Goal: Browse casually: Explore the website without a specific task or goal

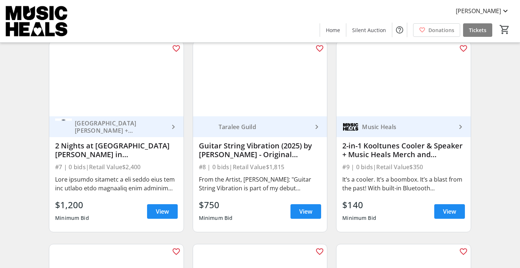
scroll to position [507, 0]
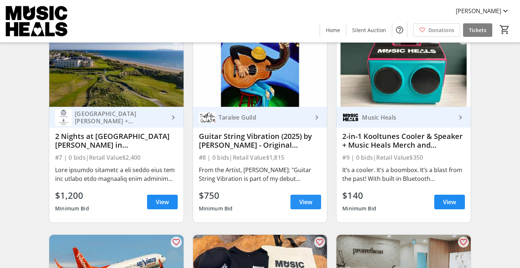
click at [306, 207] on span "View" at bounding box center [305, 202] width 13 height 9
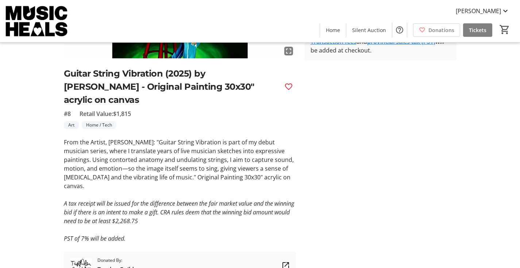
scroll to position [158, 0]
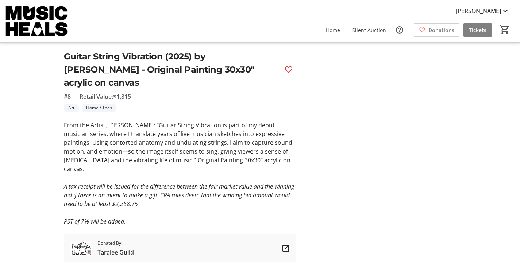
click at [283, 244] on mat-icon at bounding box center [285, 248] width 9 height 9
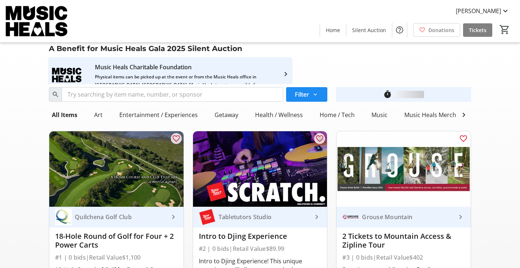
scroll to position [507, 0]
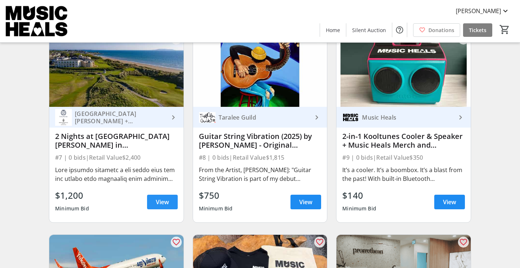
click at [162, 207] on span "View" at bounding box center [162, 202] width 13 height 9
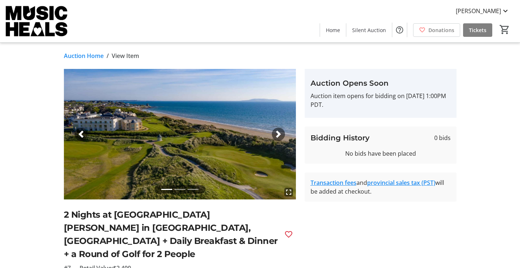
click at [279, 138] on span "button" at bounding box center [278, 134] width 7 height 7
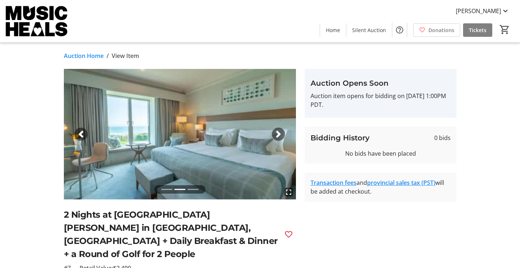
click at [279, 137] on span "button" at bounding box center [278, 134] width 7 height 7
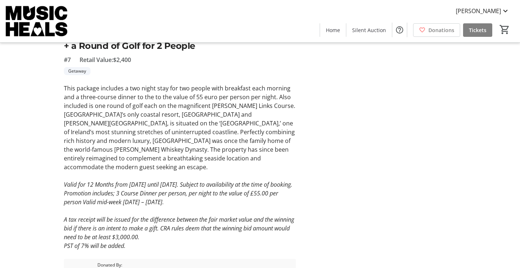
scroll to position [231, 0]
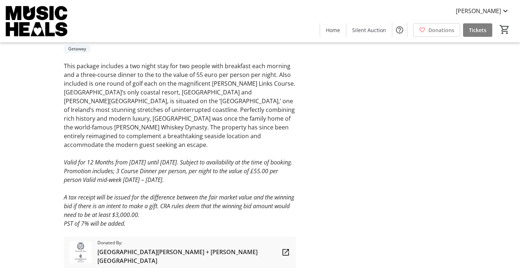
click at [287, 248] on mat-icon at bounding box center [285, 252] width 9 height 9
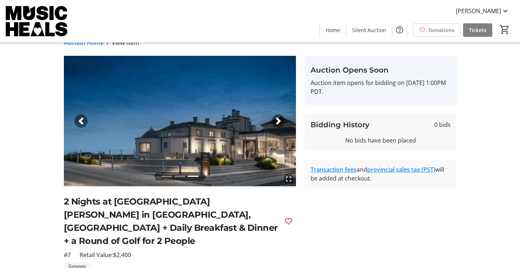
scroll to position [0, 0]
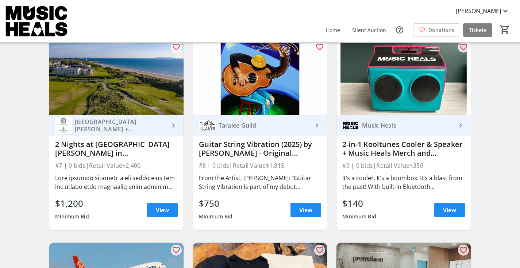
scroll to position [501, 0]
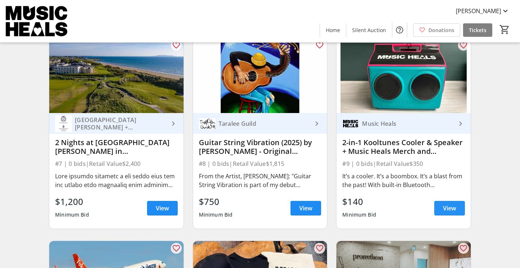
click at [453, 213] on span "View" at bounding box center [449, 208] width 13 height 9
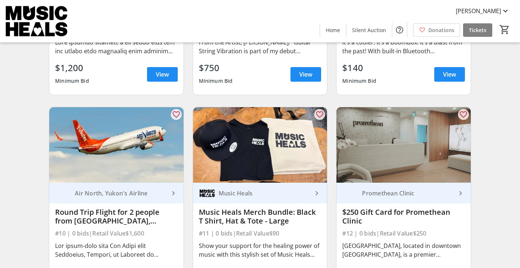
scroll to position [695, 0]
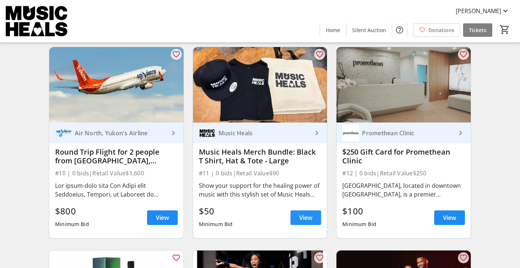
click at [308, 222] on span "View" at bounding box center [305, 218] width 13 height 9
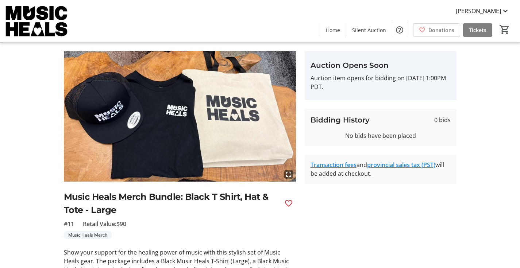
scroll to position [22, 0]
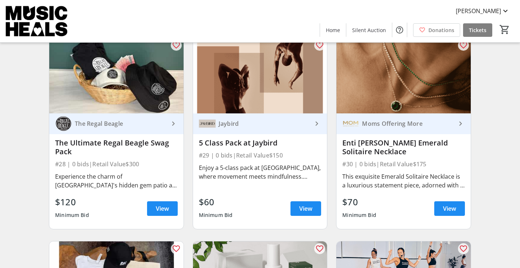
scroll to position [1928, 0]
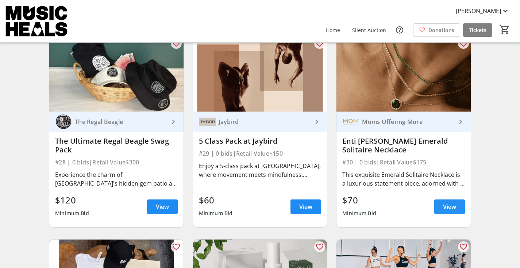
click at [447, 208] on span "View" at bounding box center [449, 207] width 13 height 9
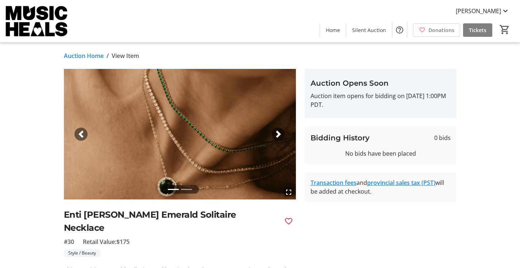
scroll to position [18, 0]
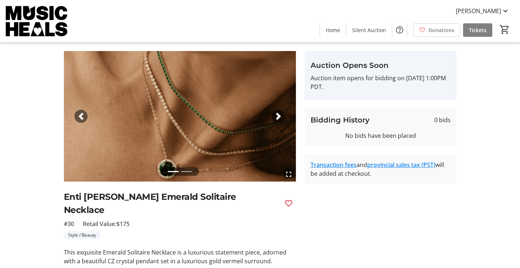
click at [280, 118] on span "button" at bounding box center [278, 116] width 7 height 7
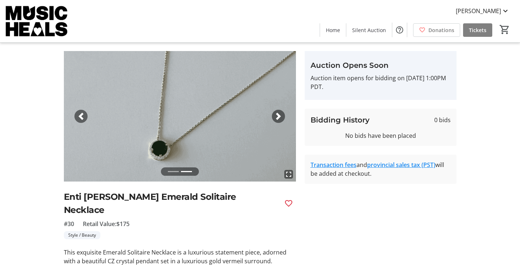
click at [81, 115] on span "button" at bounding box center [80, 116] width 7 height 7
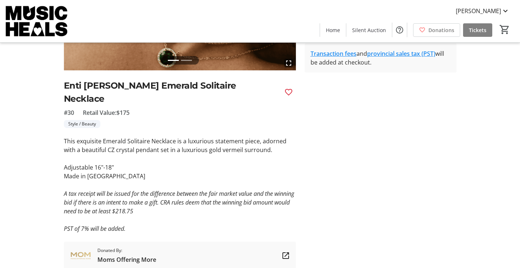
scroll to position [137, 0]
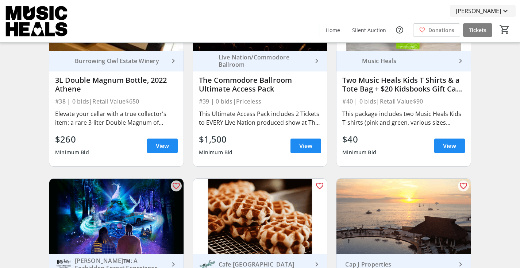
scroll to position [2580, 0]
